Goal: Information Seeking & Learning: Understand process/instructions

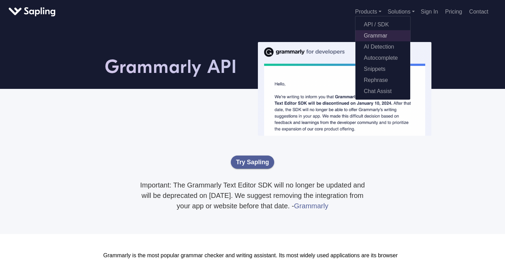
click at [374, 35] on link "Grammar" at bounding box center [382, 35] width 55 height 11
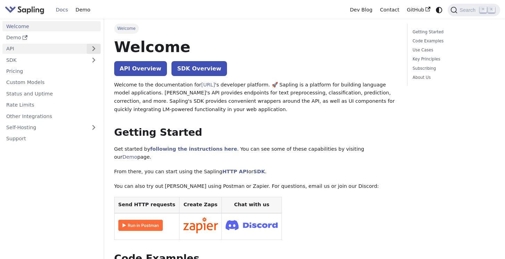
click at [93, 49] on button "Expand sidebar category 'API'" at bounding box center [94, 49] width 14 height 10
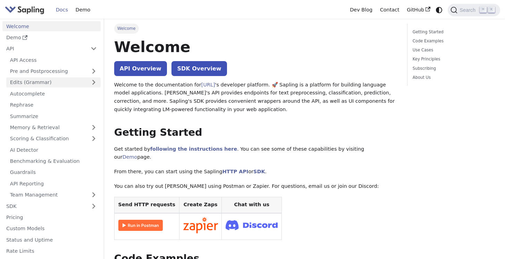
click at [93, 82] on link "Edits (Grammar)" at bounding box center [53, 82] width 94 height 10
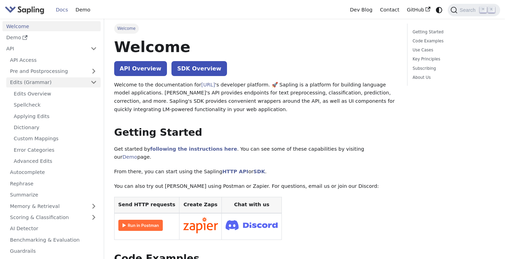
click at [43, 84] on link "Edits (Grammar)" at bounding box center [53, 82] width 94 height 10
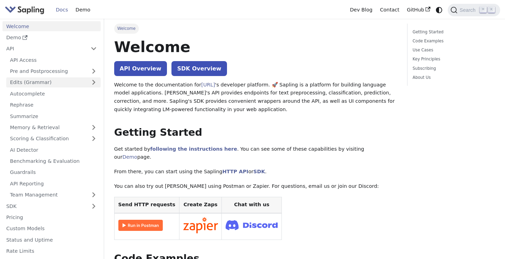
click at [43, 84] on link "Edits (Grammar)" at bounding box center [53, 82] width 94 height 10
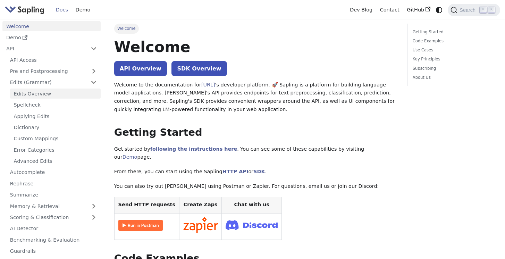
click at [47, 91] on link "Edits Overview" at bounding box center [55, 94] width 91 height 10
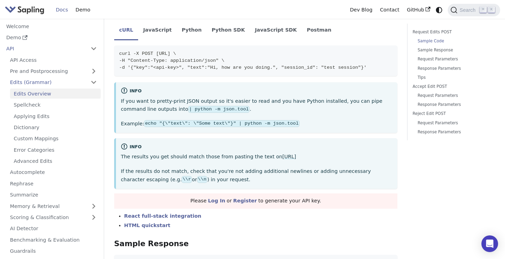
scroll to position [196, 0]
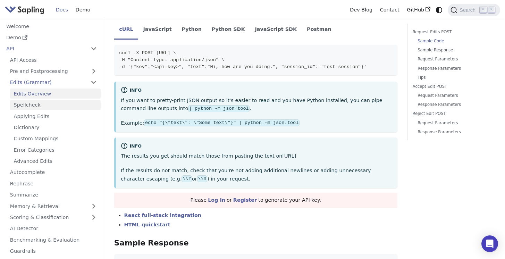
click at [50, 102] on link "Spellcheck" at bounding box center [55, 105] width 91 height 10
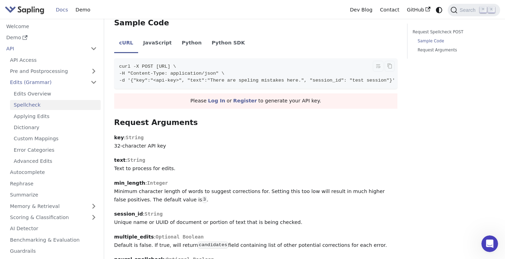
scroll to position [378, 0]
click at [278, 149] on p "key : String 32-character API key" at bounding box center [255, 141] width 283 height 17
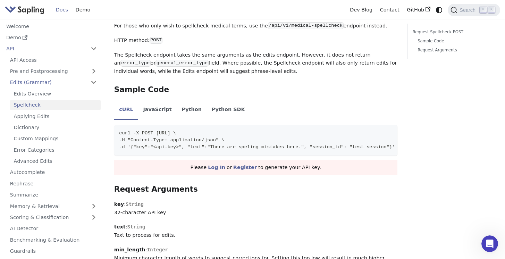
scroll to position [0, 0]
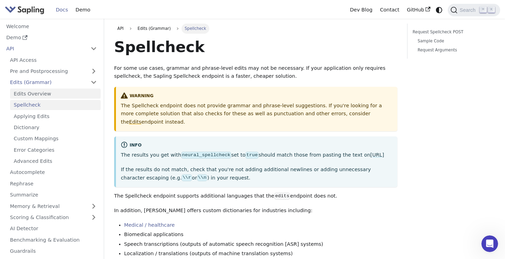
click at [50, 96] on link "Edits Overview" at bounding box center [55, 94] width 91 height 10
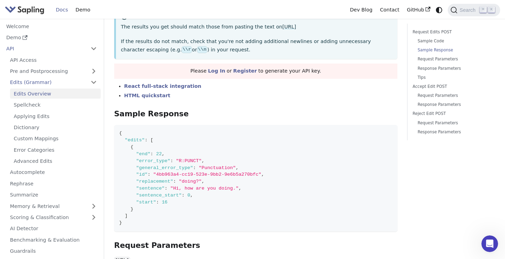
scroll to position [325, 0]
